Goal: Navigation & Orientation: Find specific page/section

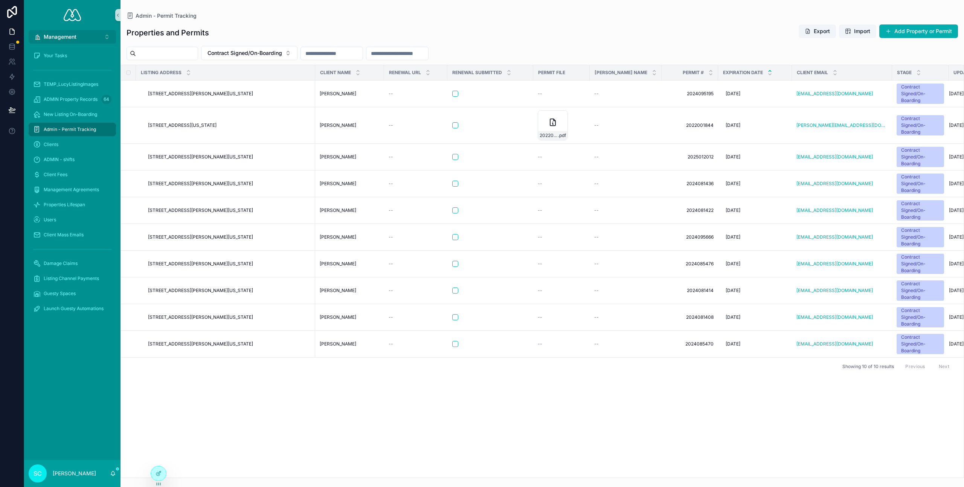
click at [104, 34] on button "Management ⌥ 2" at bounding box center [72, 37] width 87 height 14
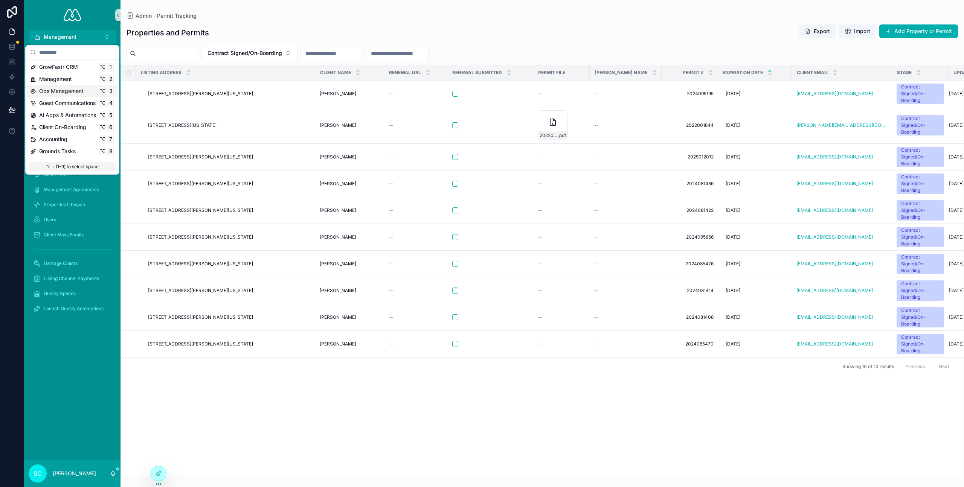
click at [80, 91] on span "Ops Management" at bounding box center [61, 91] width 44 height 8
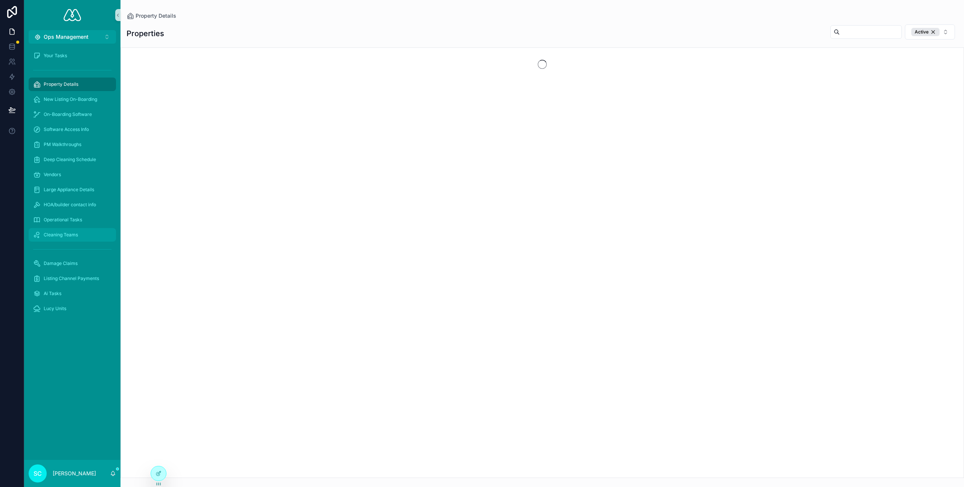
click at [73, 235] on span "Cleaning Teams" at bounding box center [61, 235] width 34 height 6
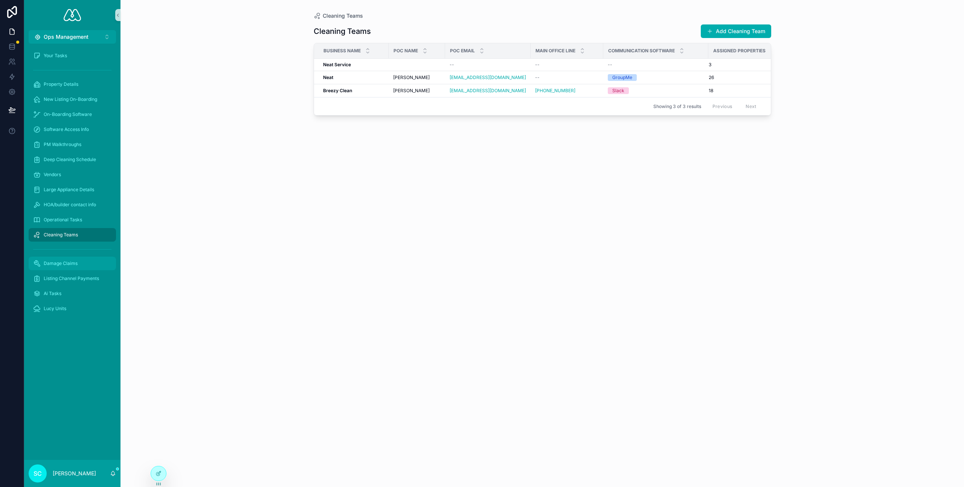
click at [82, 268] on div "Damage Claims" at bounding box center [72, 264] width 78 height 12
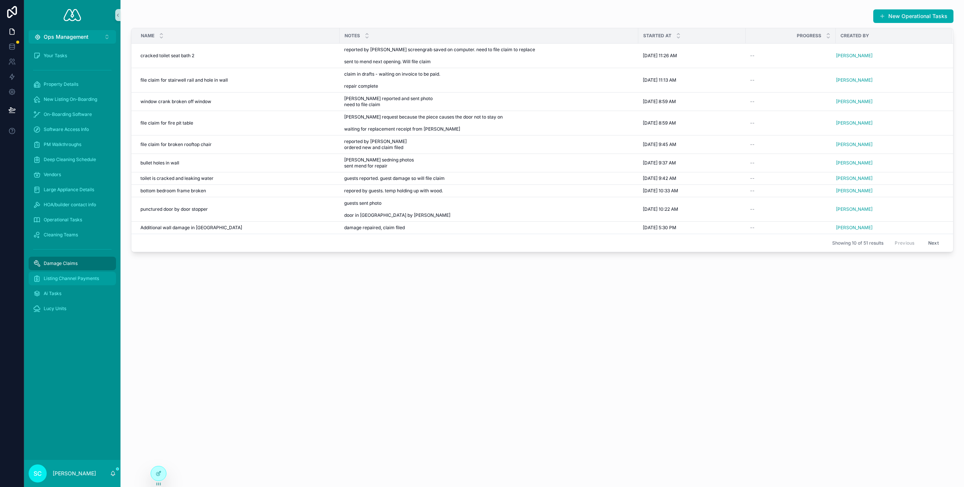
click at [88, 282] on div "Listing Channel Payments" at bounding box center [72, 279] width 78 height 12
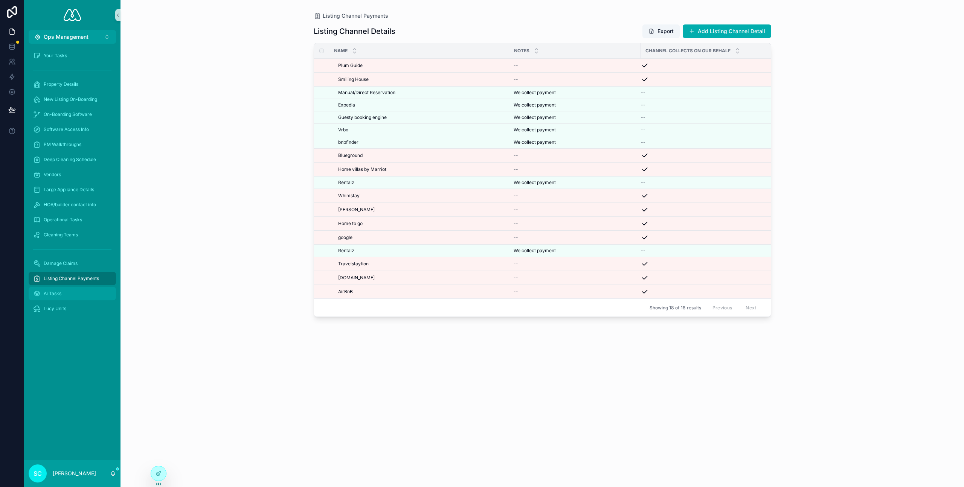
click at [84, 295] on div "Ai Tasks" at bounding box center [72, 294] width 78 height 12
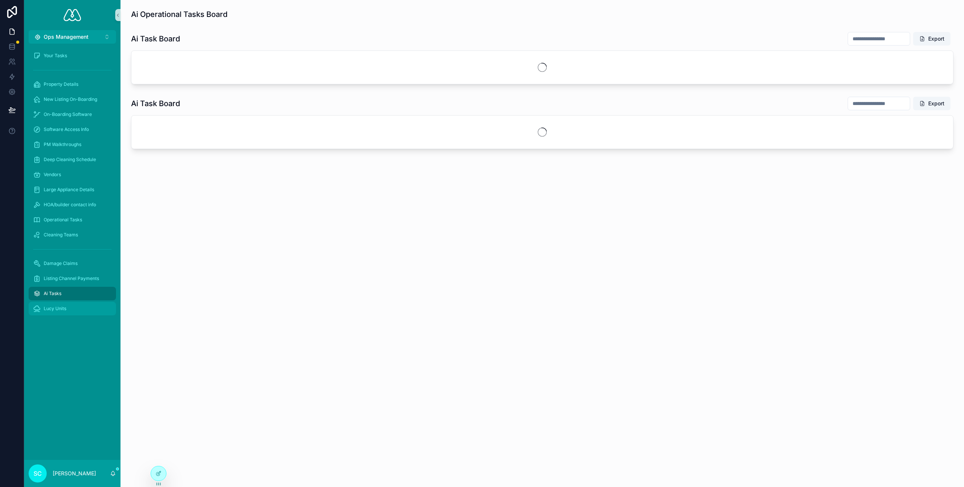
click at [81, 305] on div "Lucy Units" at bounding box center [72, 309] width 78 height 12
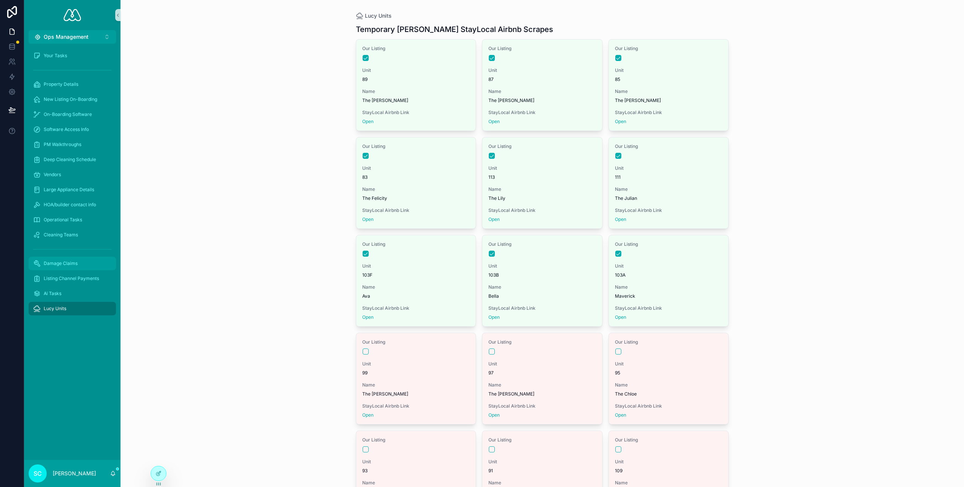
click at [93, 263] on div "Damage Claims" at bounding box center [72, 264] width 78 height 12
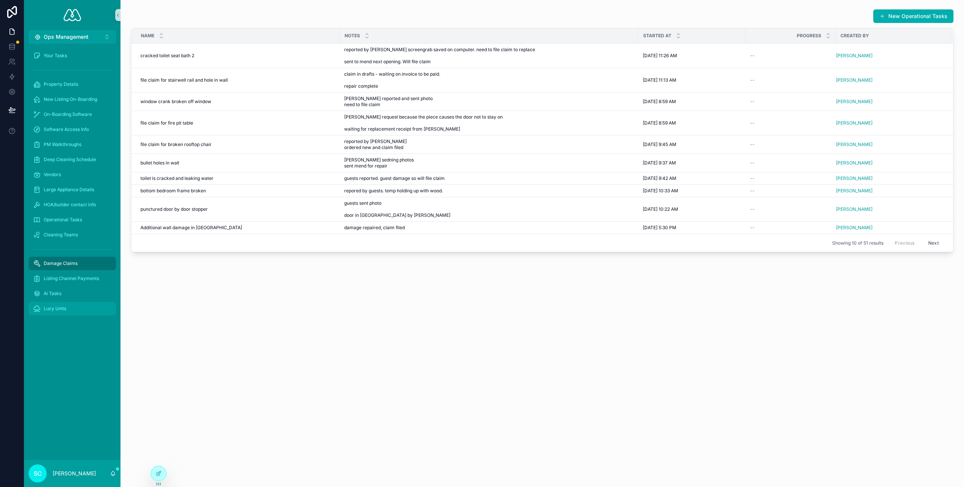
click at [81, 313] on div "Lucy Units" at bounding box center [72, 309] width 78 height 12
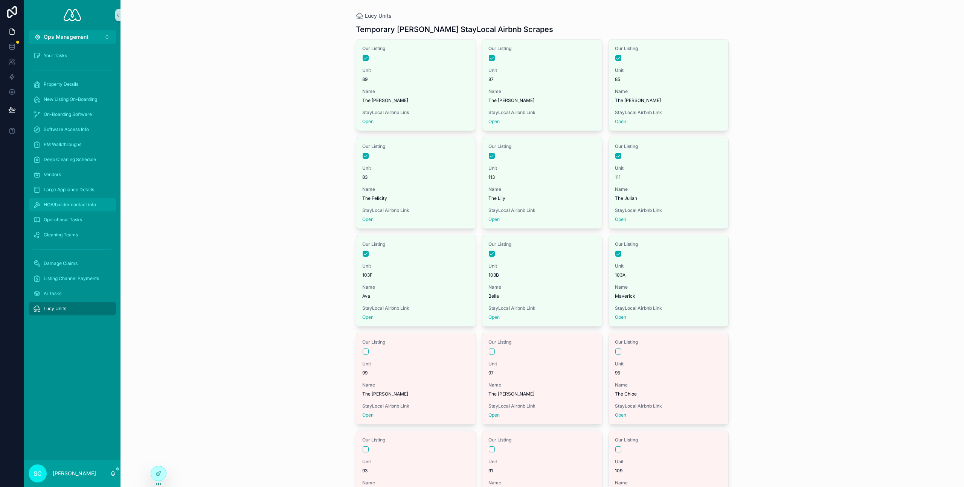
click at [76, 201] on div "HOA/builder contact info" at bounding box center [72, 205] width 78 height 12
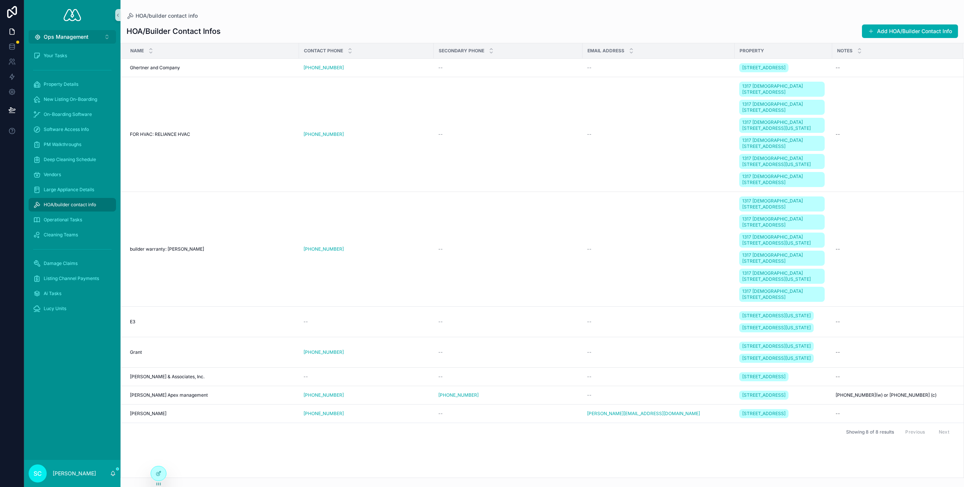
click at [100, 37] on button "Ops Management ⌥ 3" at bounding box center [72, 37] width 87 height 14
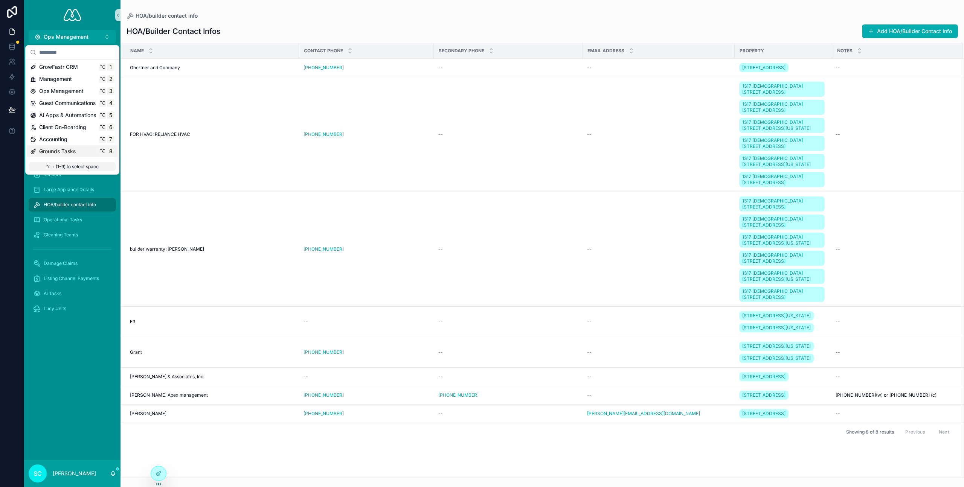
click at [75, 155] on div "Grounds Tasks ⌥ 8" at bounding box center [72, 151] width 90 height 12
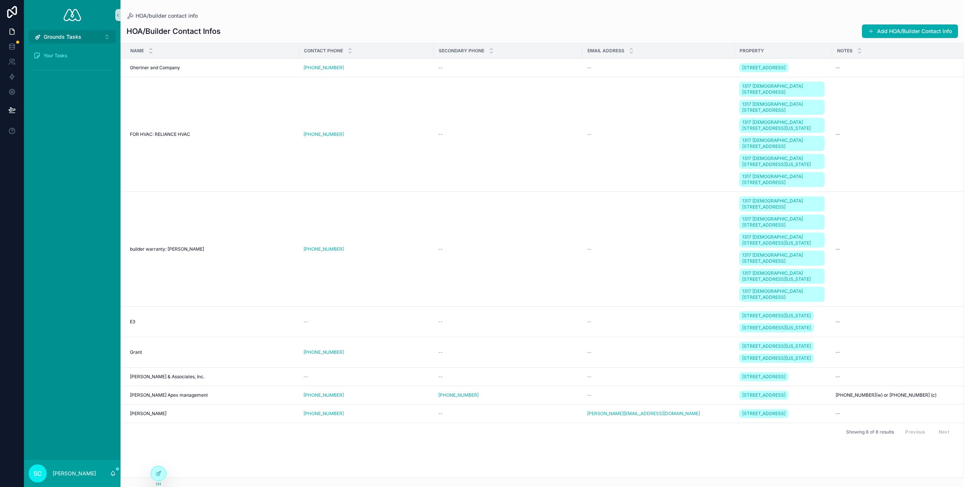
click at [93, 38] on button "Grounds Tasks ⌥ 8" at bounding box center [72, 37] width 87 height 14
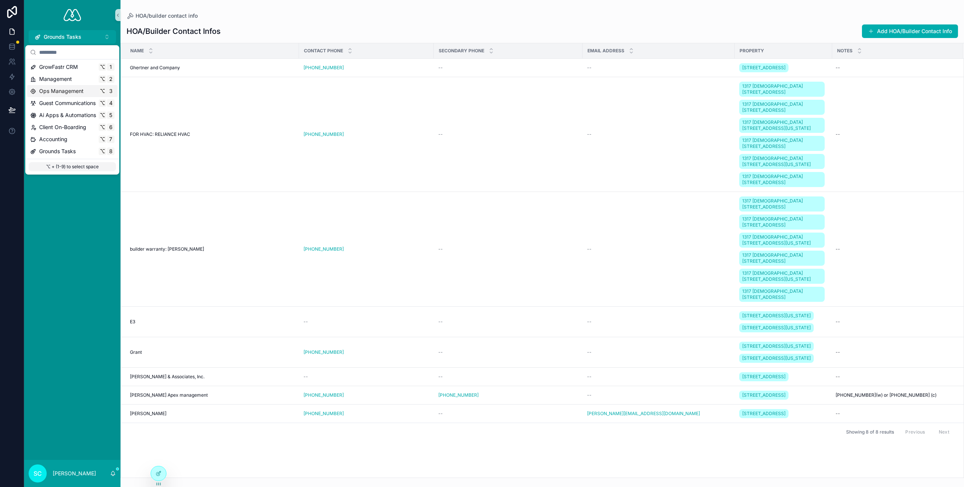
click at [80, 90] on span "Ops Management" at bounding box center [61, 91] width 44 height 8
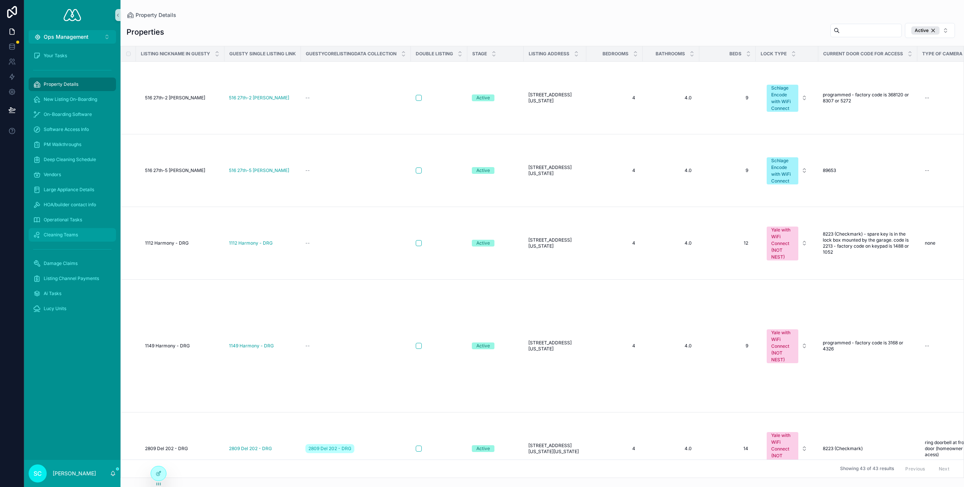
click at [69, 232] on span "Cleaning Teams" at bounding box center [61, 235] width 34 height 6
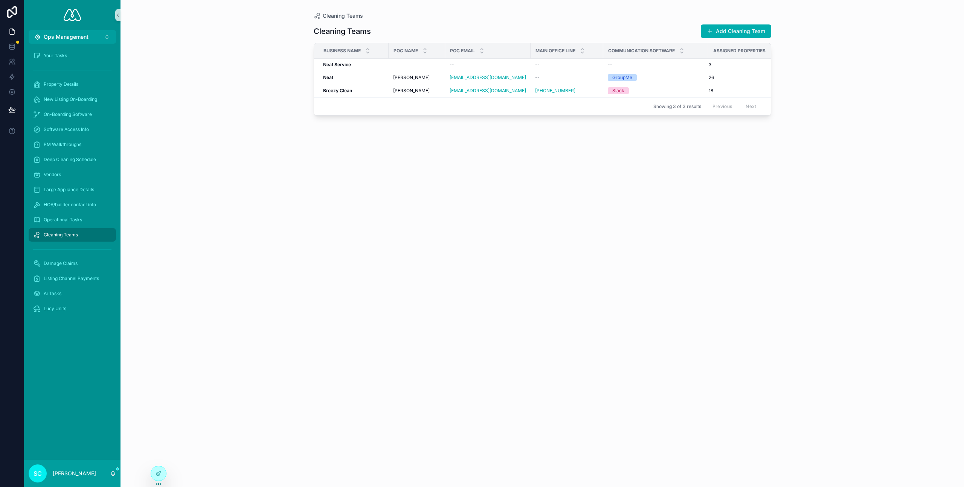
click at [582, 141] on div "Cleaning Teams Add Cleaning Team Business Name POC Name POC Email Main Office L…" at bounding box center [543, 249] width 458 height 459
click at [375, 65] on div "Neat Service Neat Service" at bounding box center [353, 65] width 61 height 6
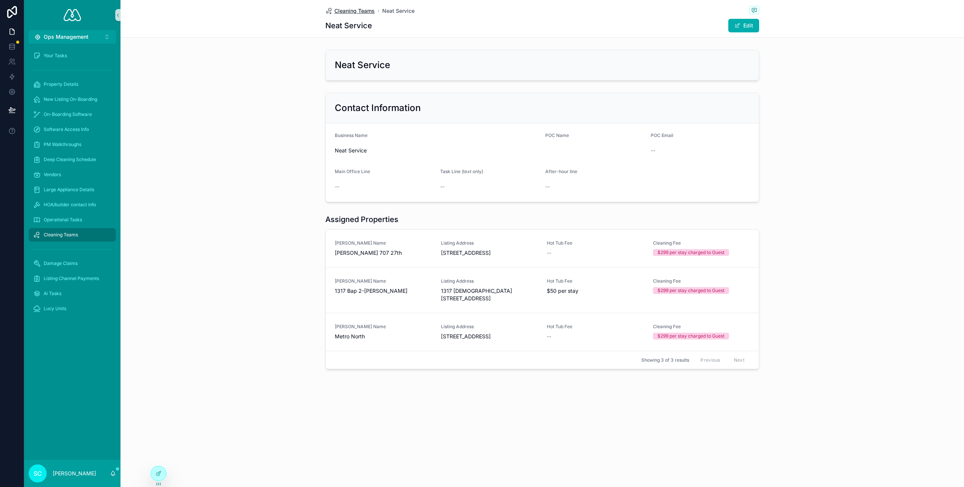
click at [354, 10] on span "Cleaning Teams" at bounding box center [355, 11] width 40 height 8
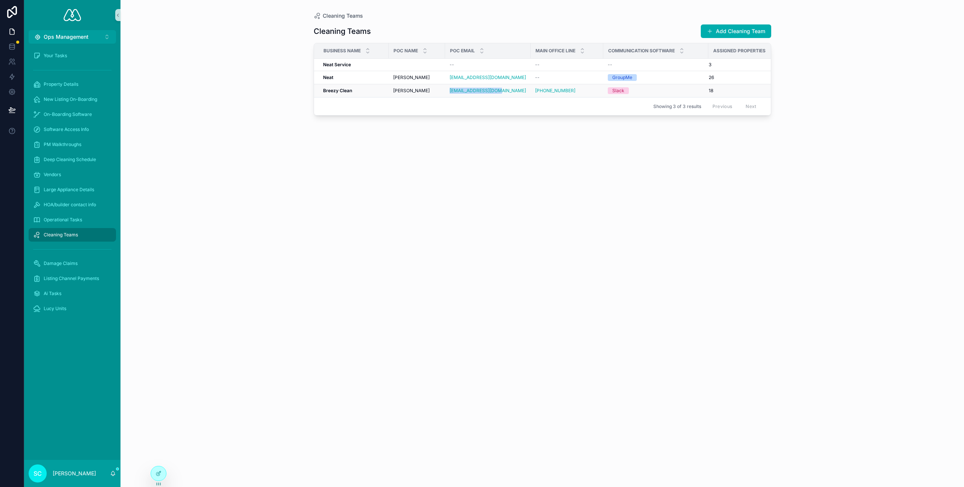
click at [580, 91] on div "[PHONE_NUMBER]" at bounding box center [567, 91] width 64 height 6
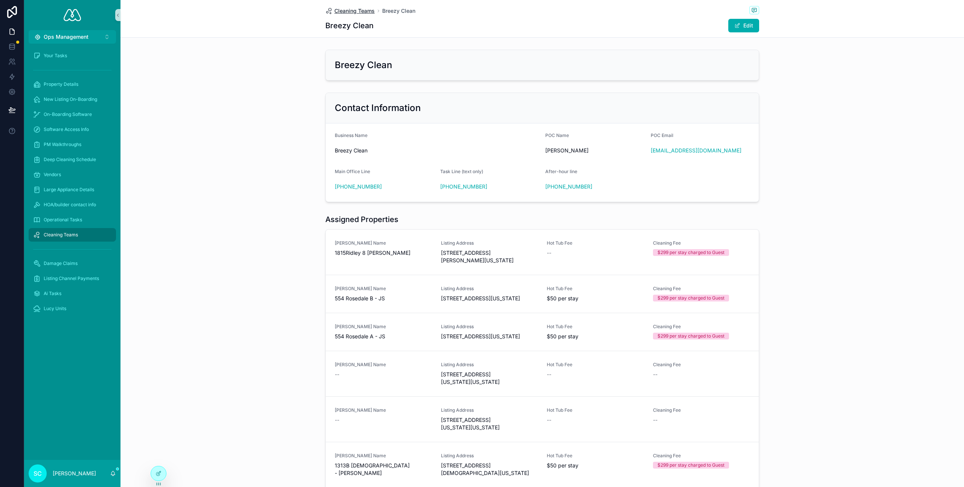
click at [362, 12] on span "Cleaning Teams" at bounding box center [355, 11] width 40 height 8
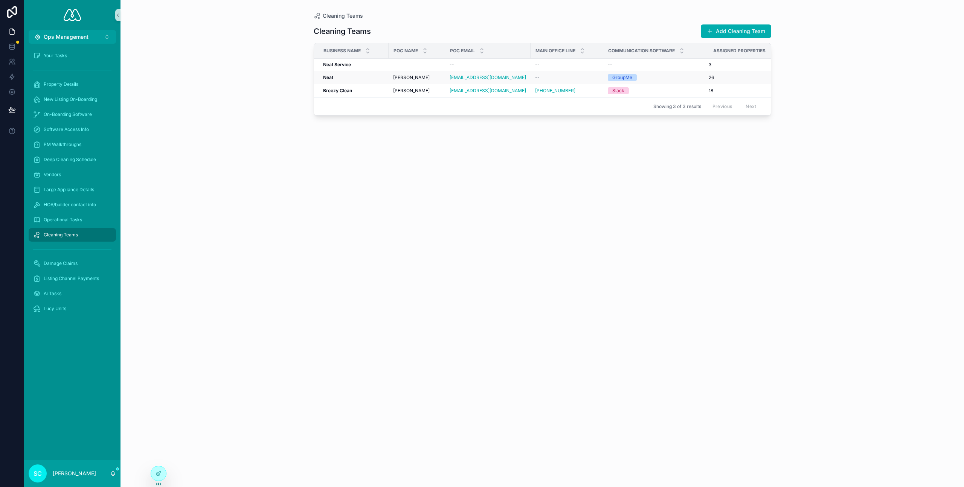
click at [641, 75] on div "GroupMe" at bounding box center [656, 77] width 96 height 7
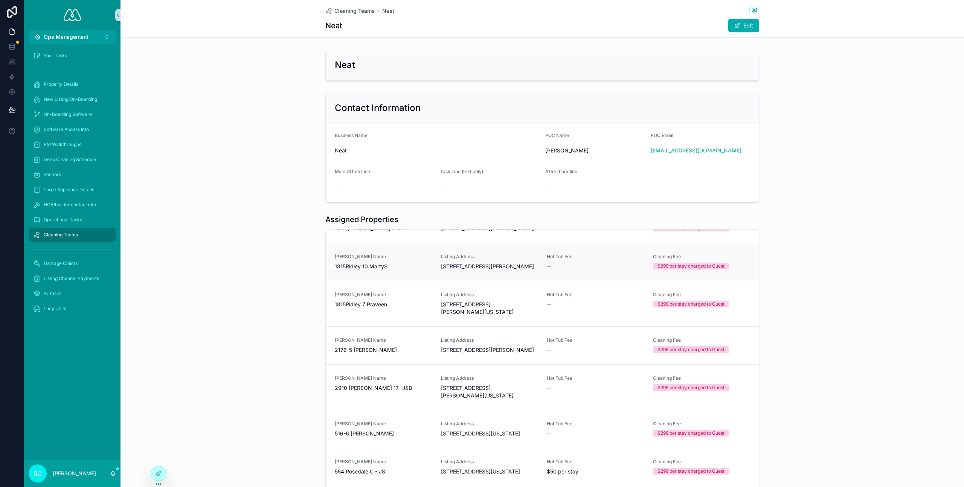
scroll to position [360, 0]
click at [41, 205] on div "HOA/builder contact info" at bounding box center [72, 205] width 78 height 12
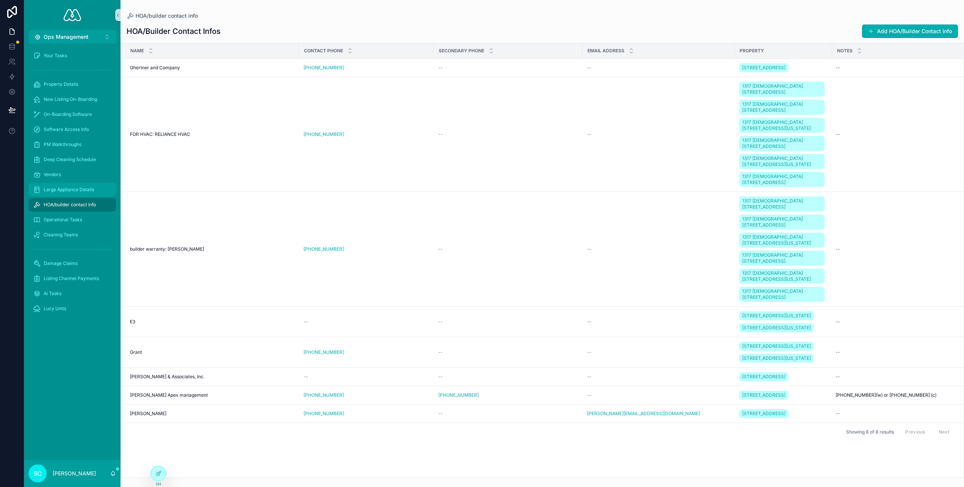
click at [79, 192] on span "Large Appliance Details" at bounding box center [69, 190] width 50 height 6
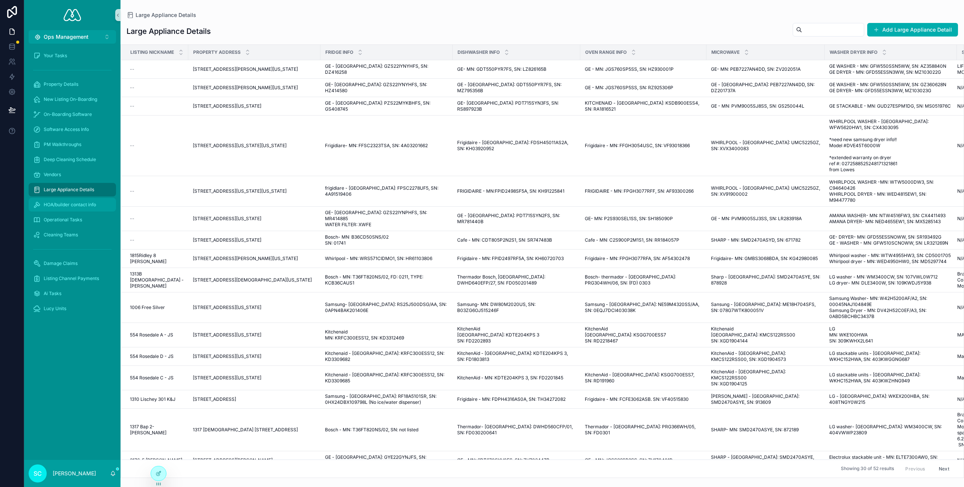
click at [86, 207] on span "HOA/builder contact info" at bounding box center [70, 205] width 52 height 6
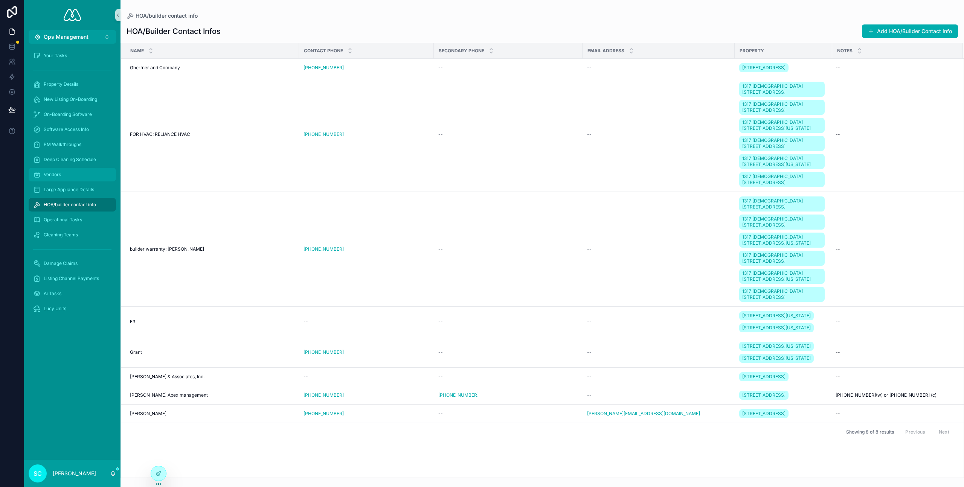
click at [62, 175] on div "Vendors" at bounding box center [72, 175] width 78 height 12
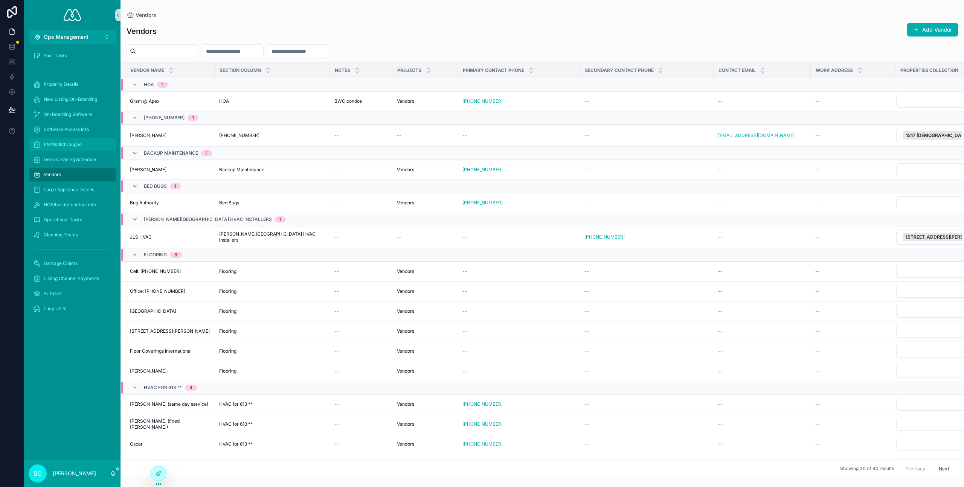
click at [80, 144] on span "PM Walkthroughs" at bounding box center [63, 145] width 38 height 6
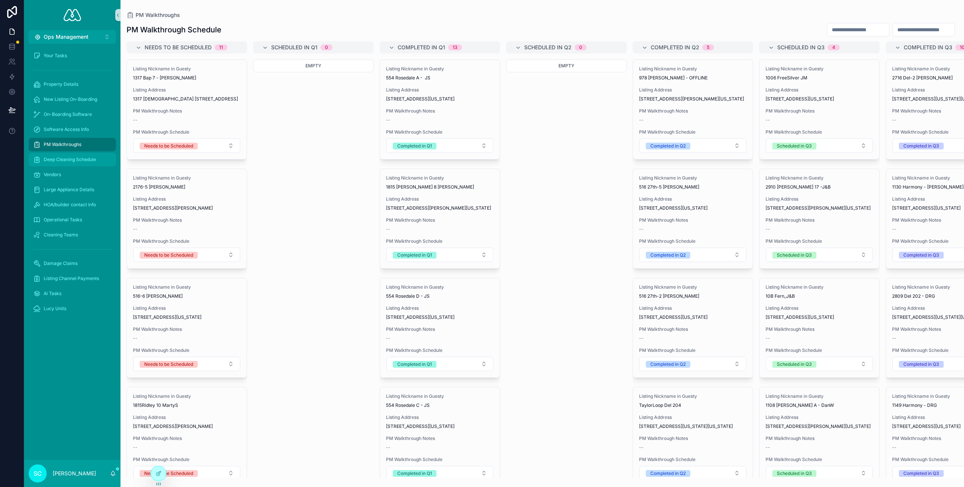
click at [83, 159] on span "Deep Cleaning Schedule" at bounding box center [70, 160] width 52 height 6
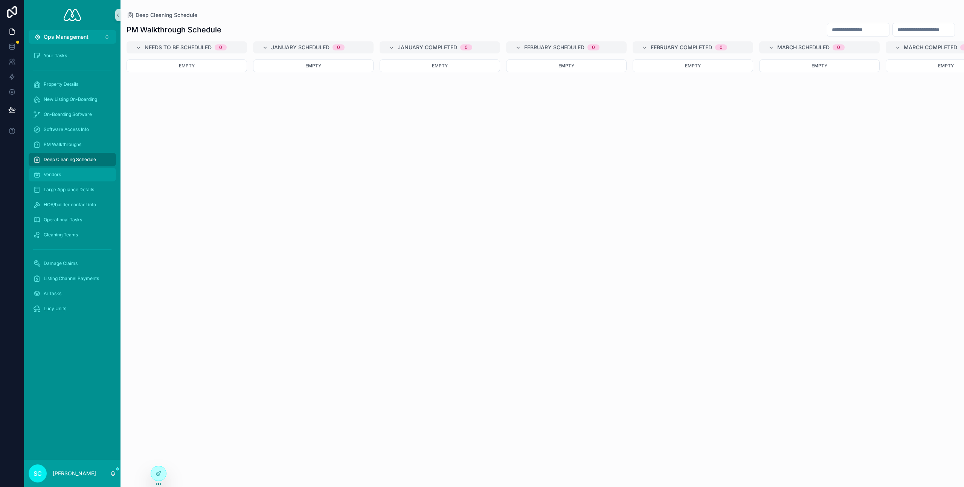
click at [57, 172] on span "Vendors" at bounding box center [52, 175] width 17 height 6
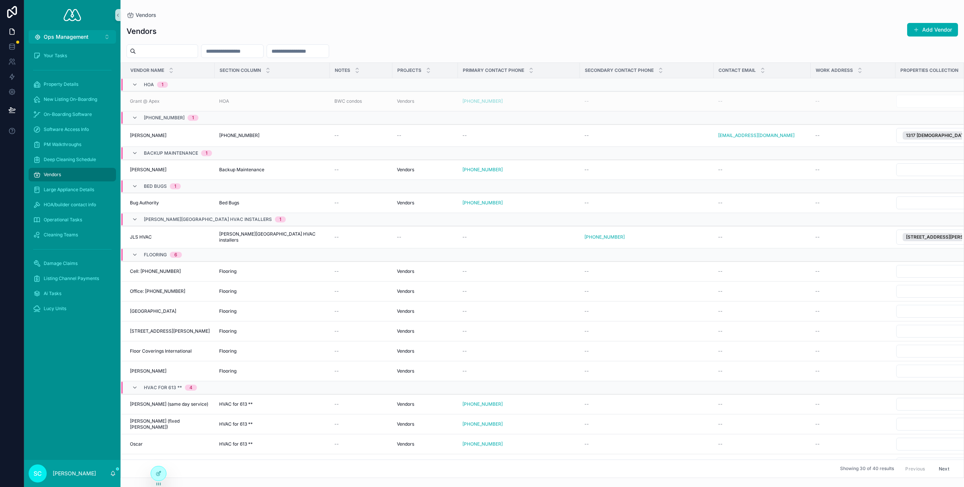
drag, startPoint x: 156, startPoint y: 99, endPoint x: 163, endPoint y: 99, distance: 7.5
drag, startPoint x: 460, startPoint y: 101, endPoint x: 492, endPoint y: 9, distance: 96.5
click at [0, 0] on div "Ops Management ⌥ 3 Your Tasks Property Details New Listing On-Boarding On-Board…" at bounding box center [482, 243] width 964 height 487
